Goal: Find specific page/section: Find specific page/section

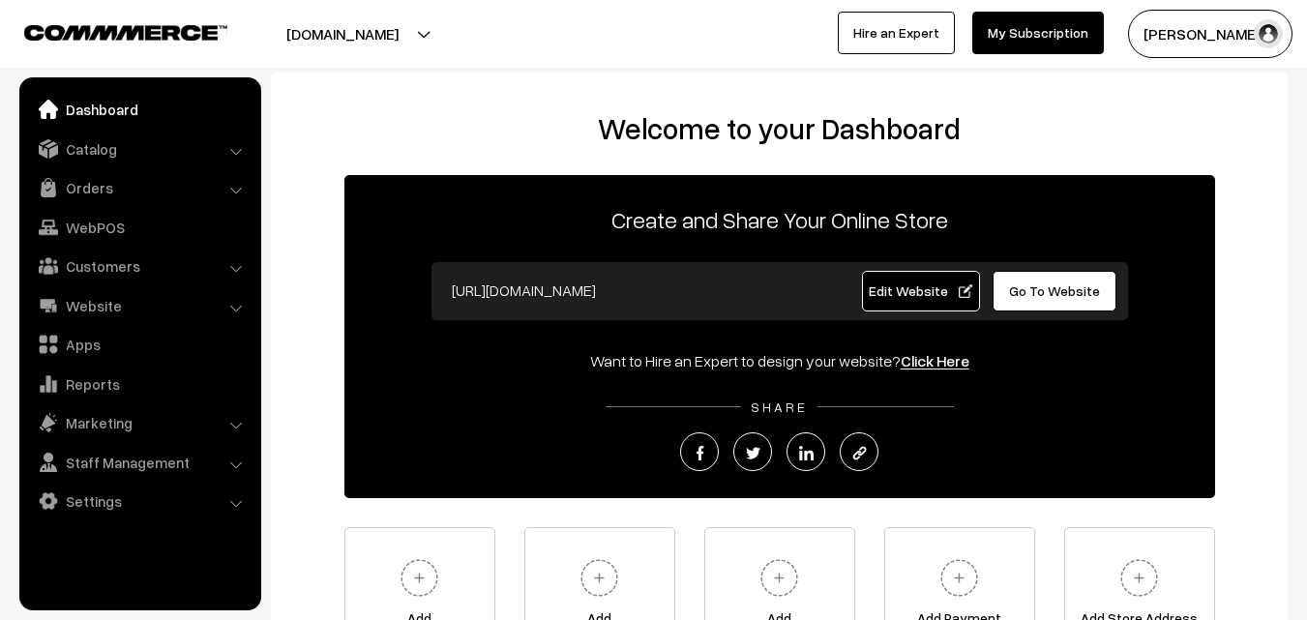
click at [100, 190] on link "Orders" at bounding box center [139, 187] width 230 height 35
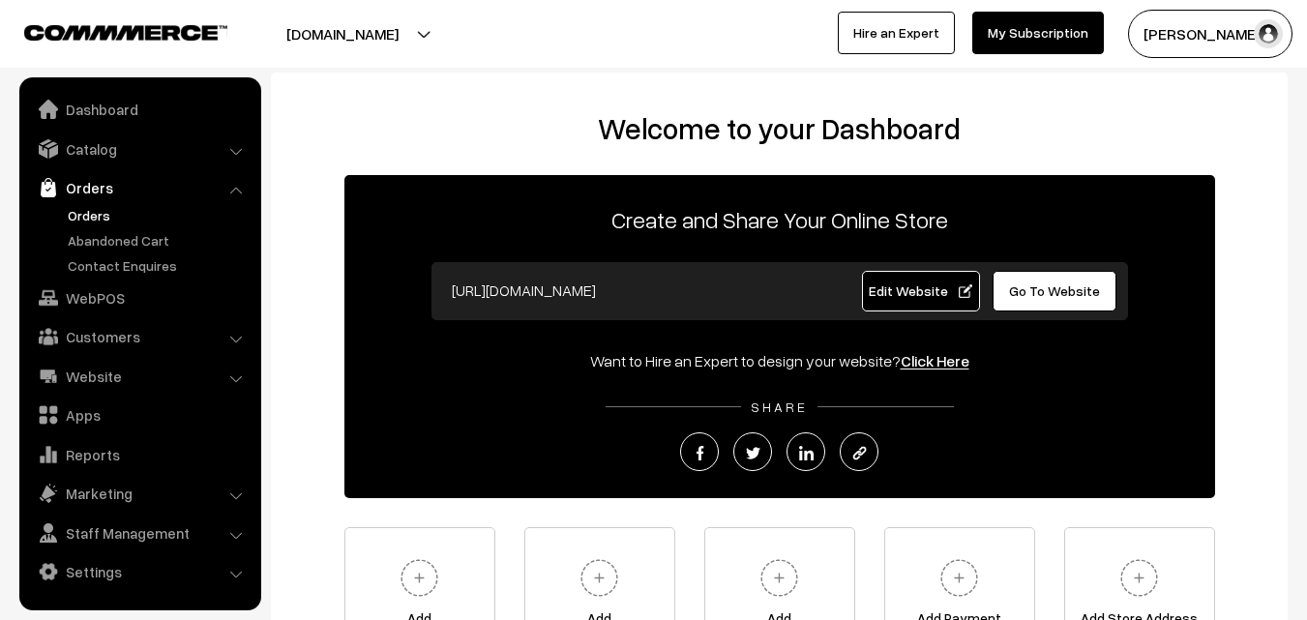
click at [100, 214] on link "Orders" at bounding box center [159, 215] width 192 height 20
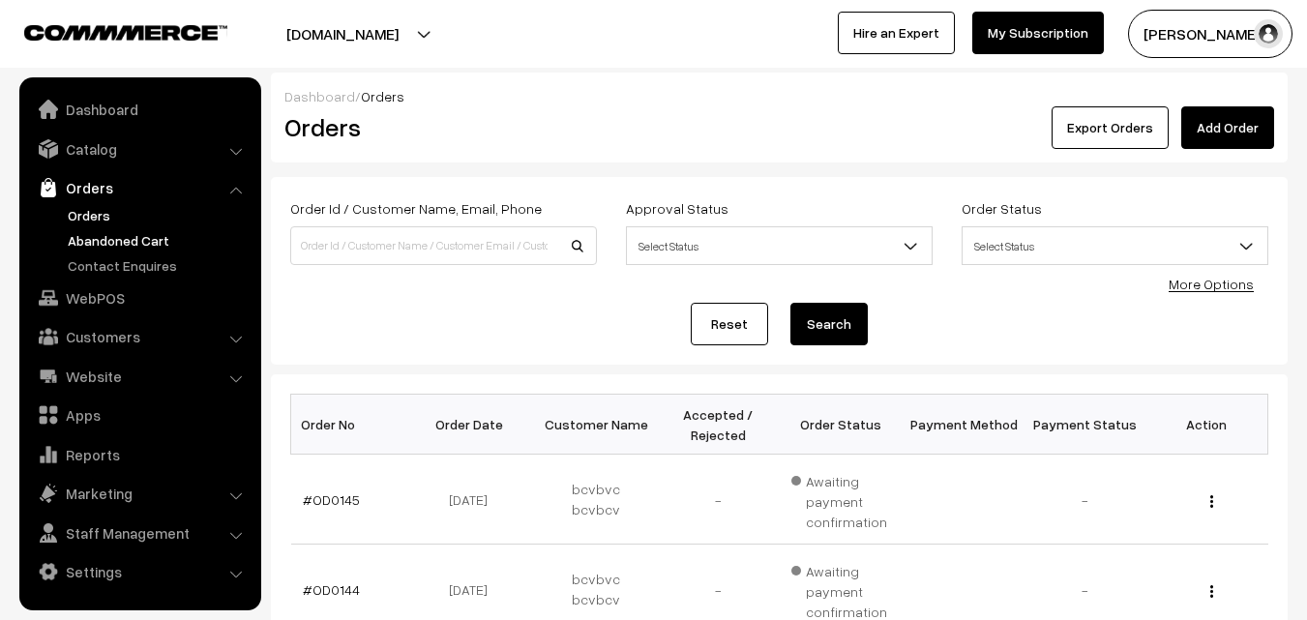
click at [107, 237] on link "Abandoned Cart" at bounding box center [159, 240] width 192 height 20
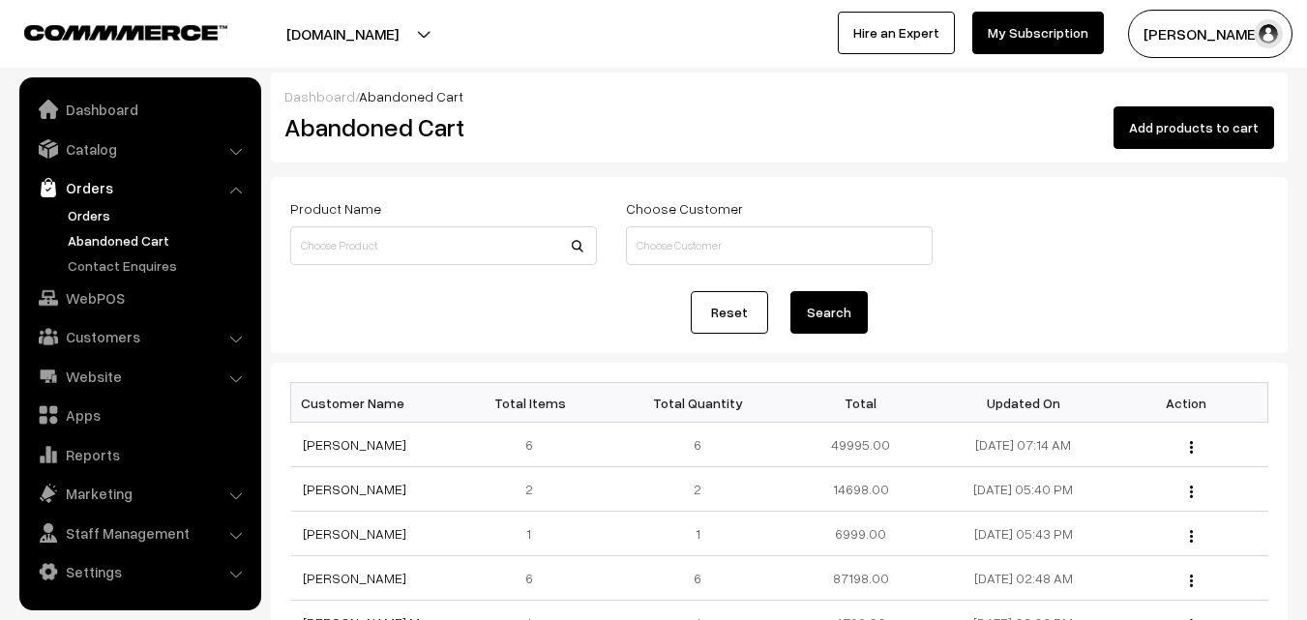
click at [81, 223] on link "Orders" at bounding box center [159, 215] width 192 height 20
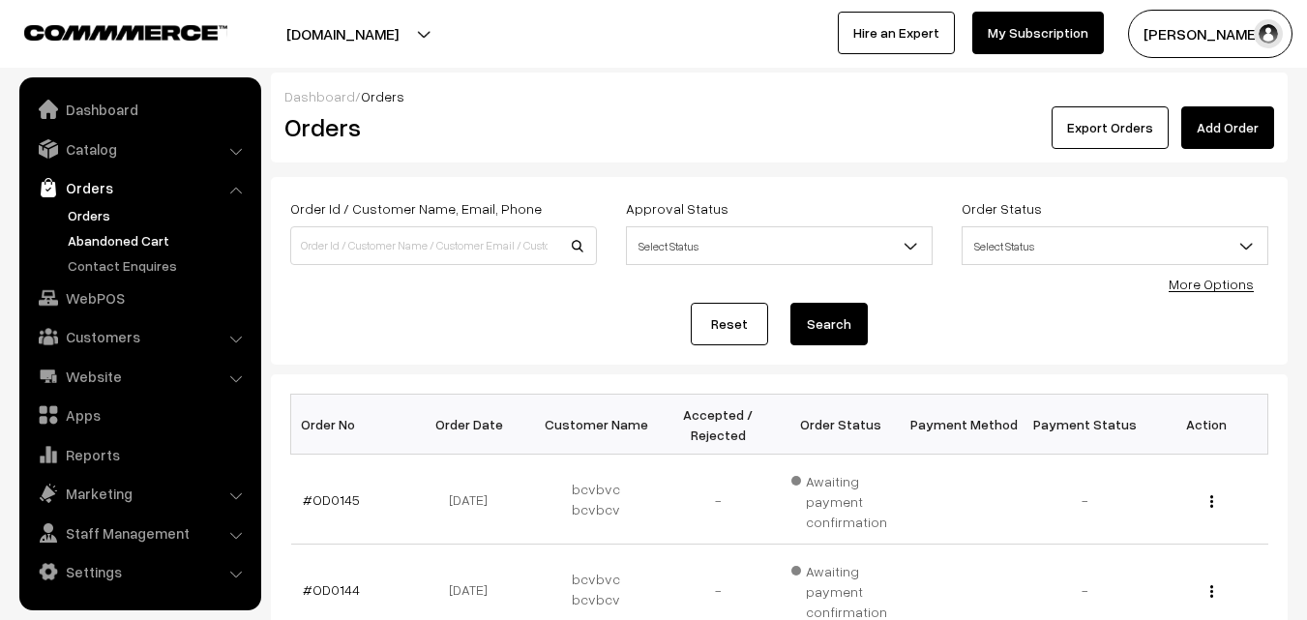
click at [100, 242] on link "Abandoned Cart" at bounding box center [159, 240] width 192 height 20
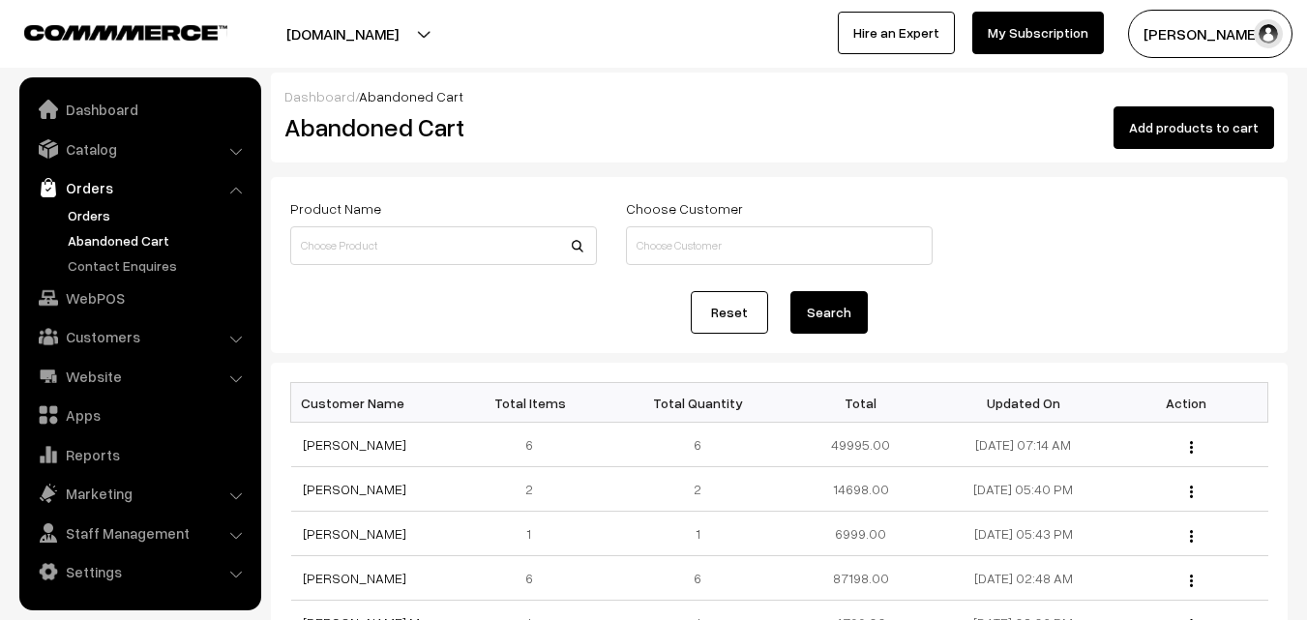
click at [99, 211] on link "Orders" at bounding box center [159, 215] width 192 height 20
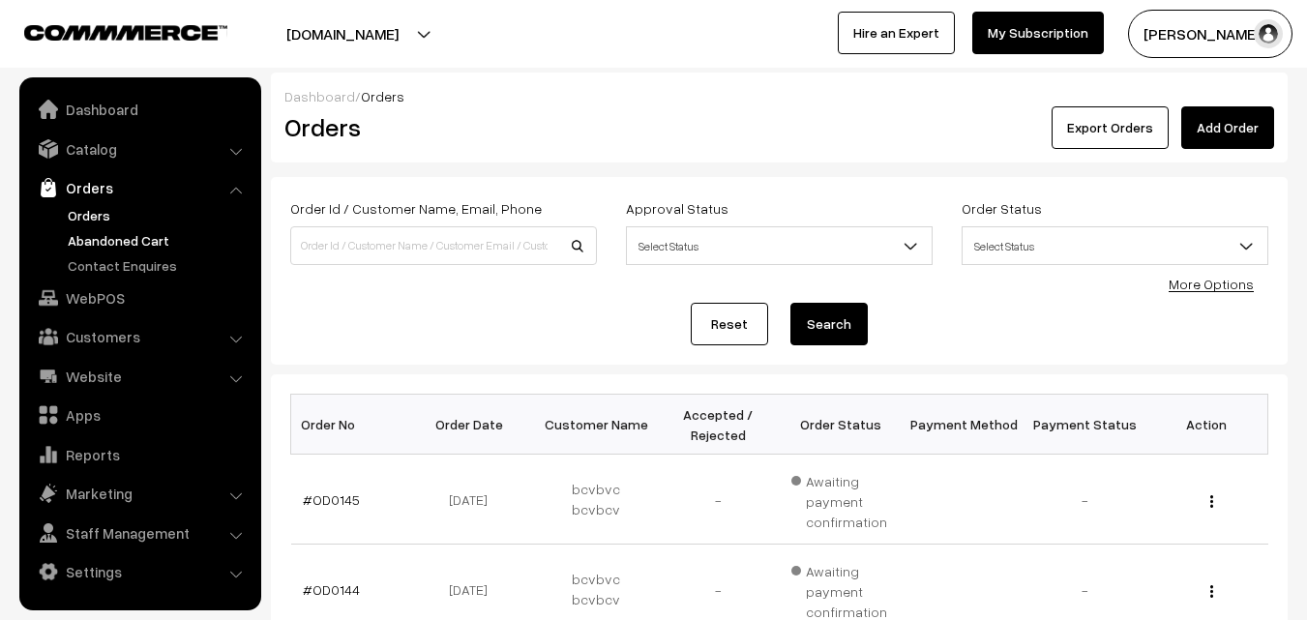
click at [141, 238] on link "Abandoned Cart" at bounding box center [159, 240] width 192 height 20
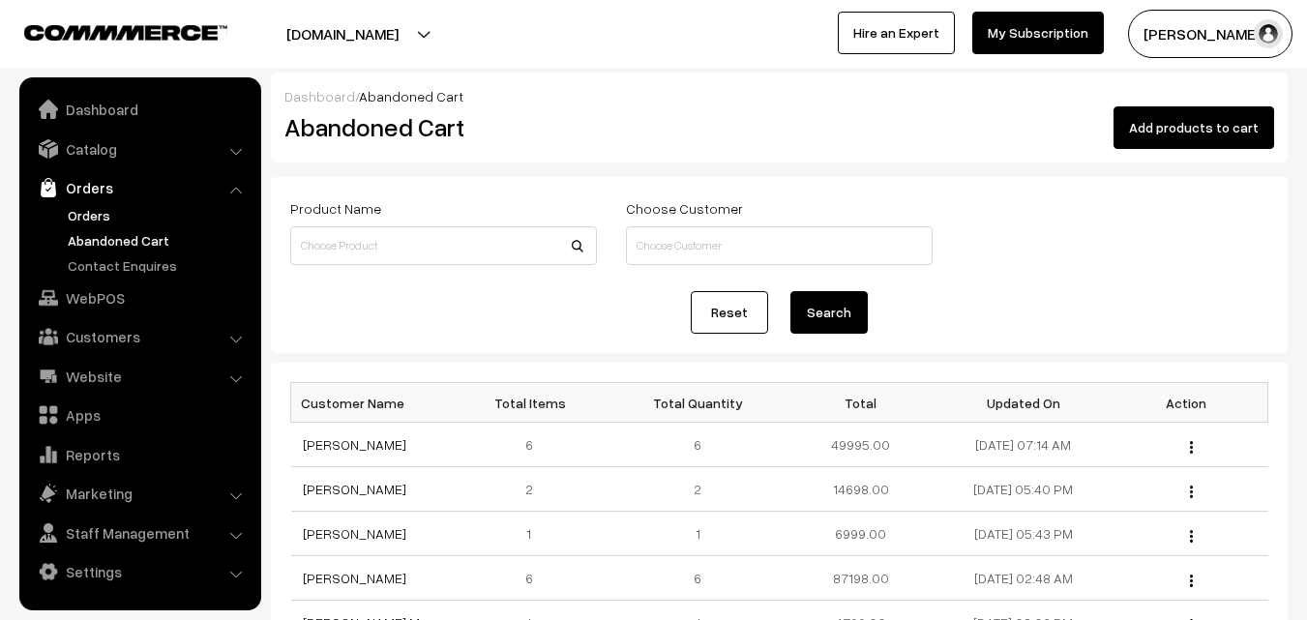
click at [102, 219] on link "Orders" at bounding box center [159, 215] width 192 height 20
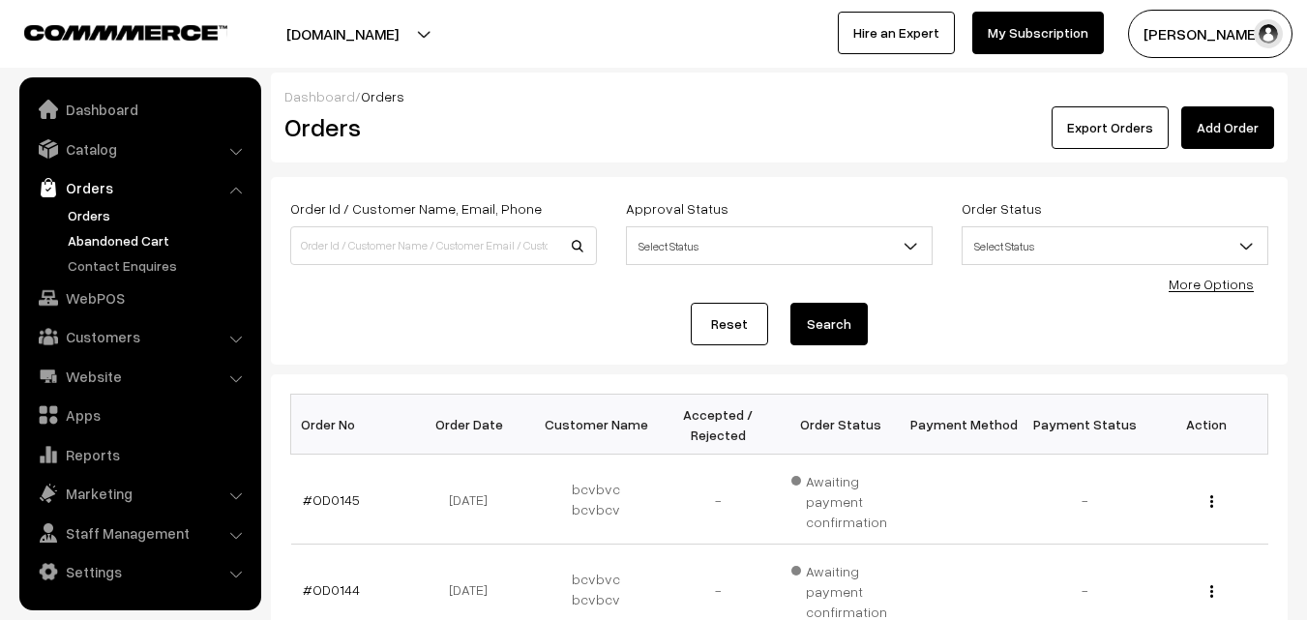
click at [111, 244] on link "Abandoned Cart" at bounding box center [159, 240] width 192 height 20
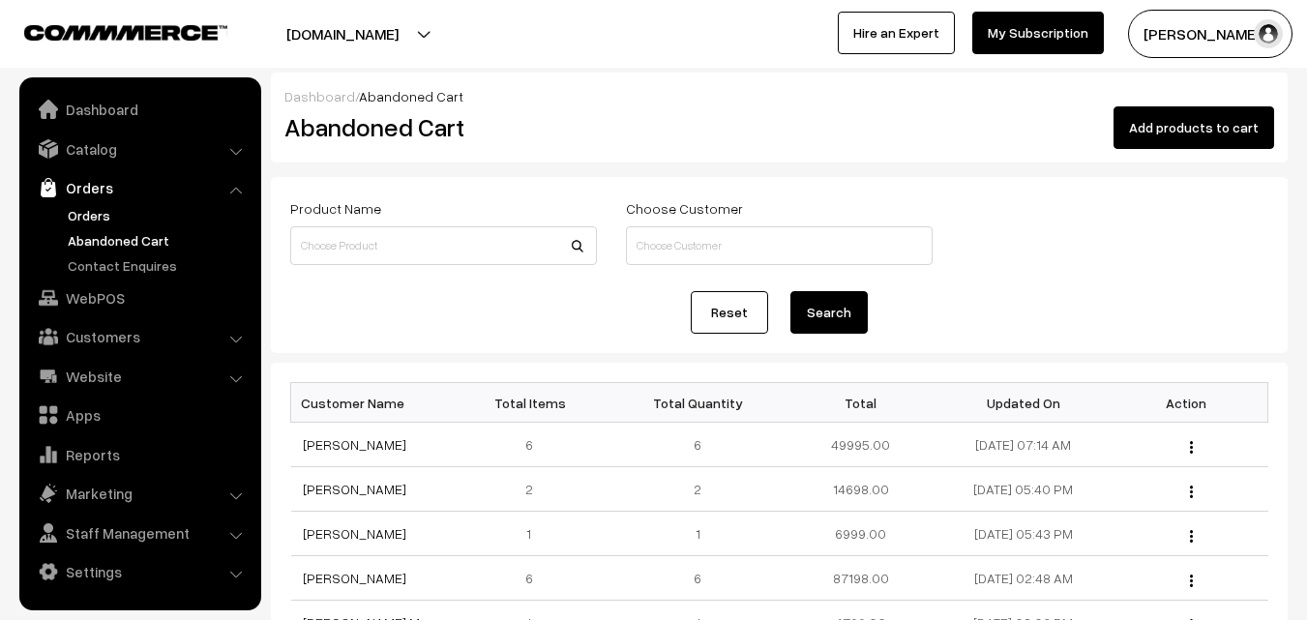
click at [98, 210] on link "Orders" at bounding box center [159, 215] width 192 height 20
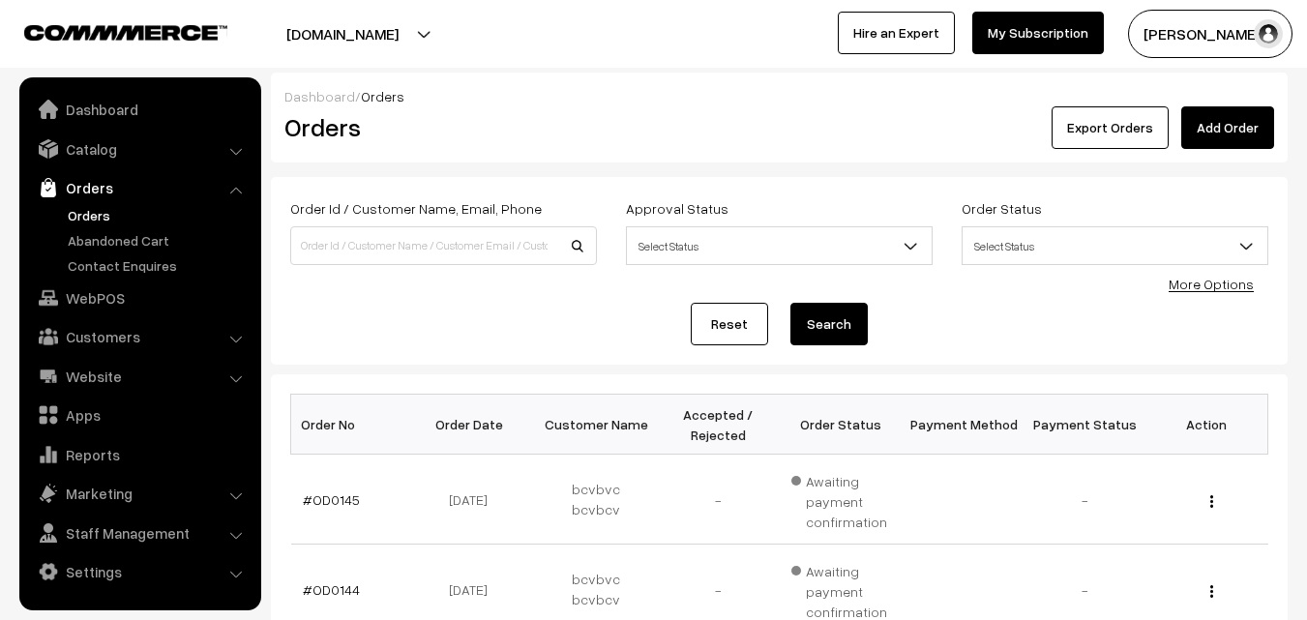
scroll to position [97, 0]
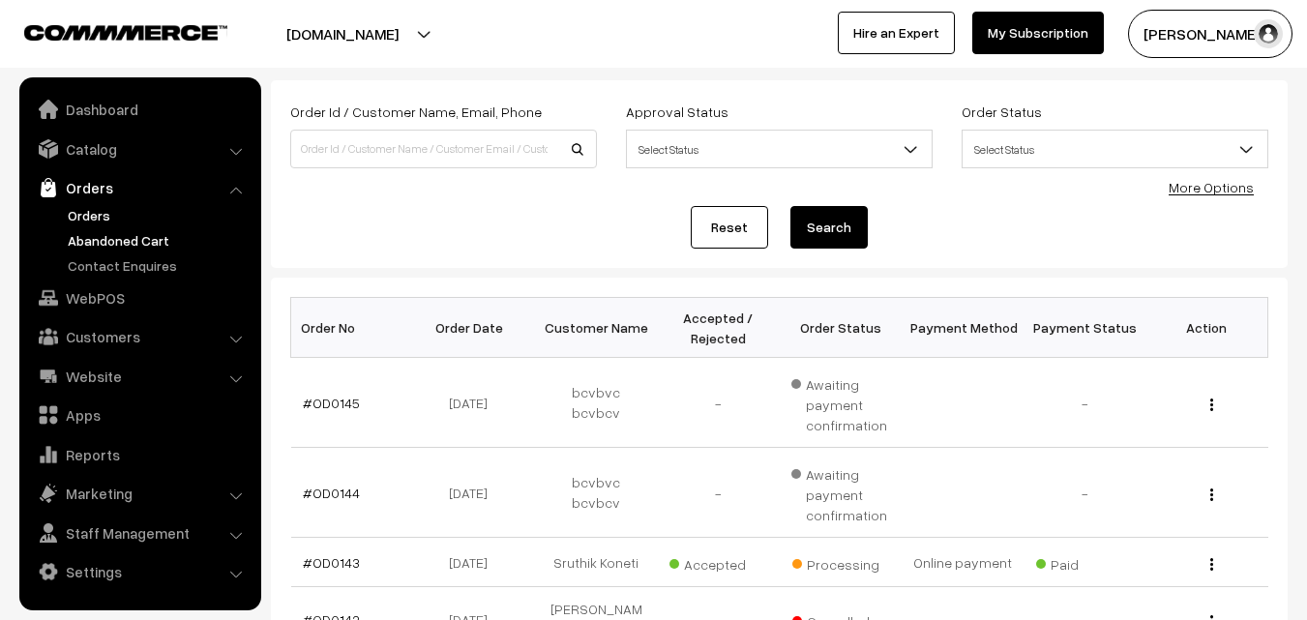
click at [119, 233] on link "Abandoned Cart" at bounding box center [159, 240] width 192 height 20
